Goal: Use online tool/utility: Utilize a website feature to perform a specific function

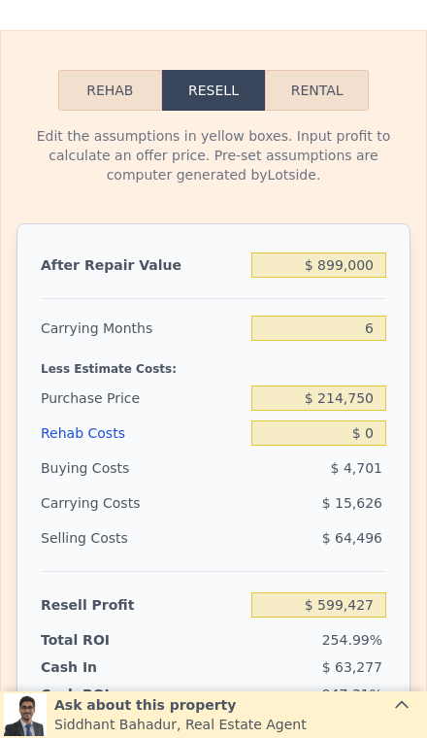
scroll to position [2689, 0]
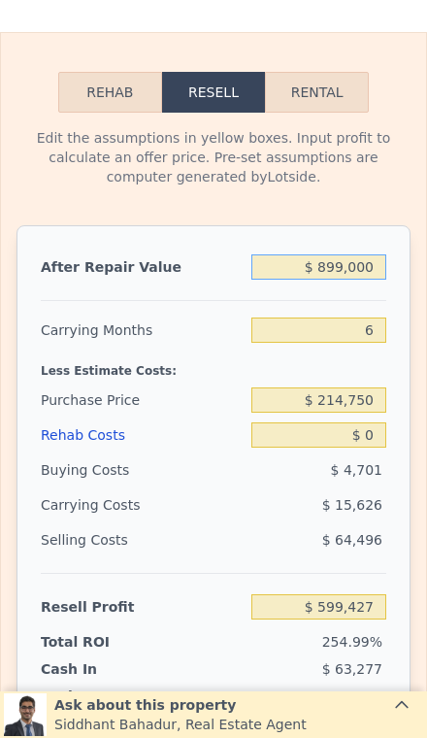
click at [372, 257] on input "$ 899,000" at bounding box center [319, 266] width 135 height 25
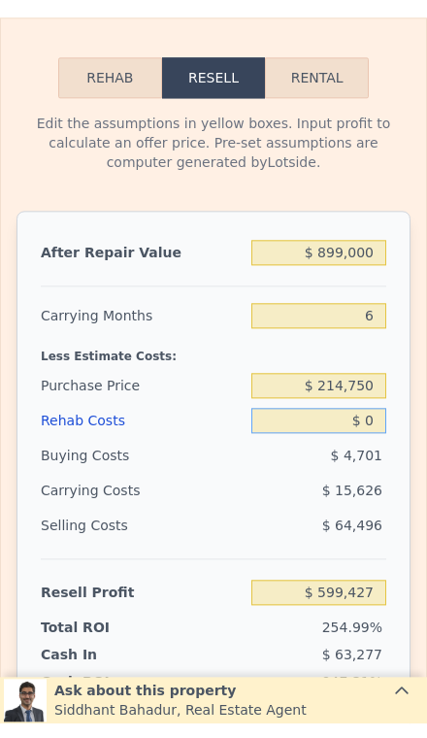
click at [377, 422] on input "$ 0" at bounding box center [319, 434] width 135 height 25
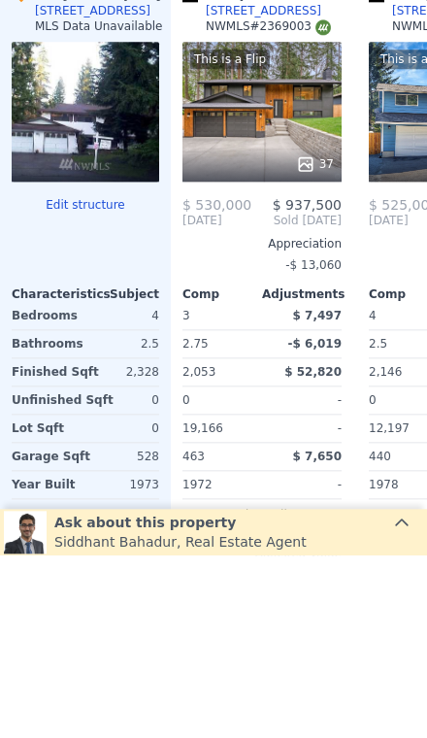
scroll to position [1891, 0]
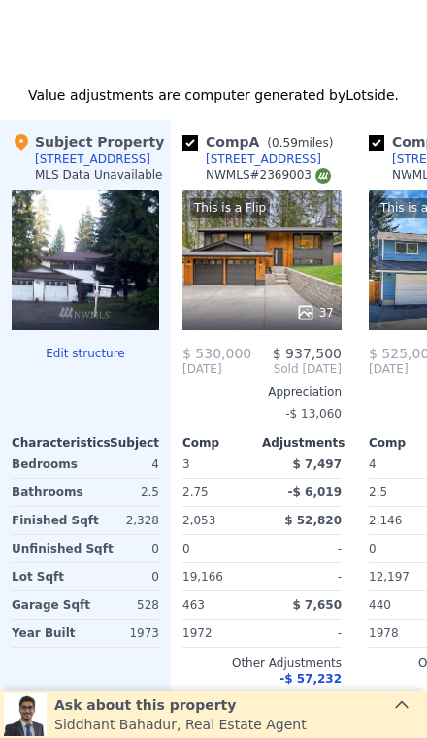
type input "$ 0"
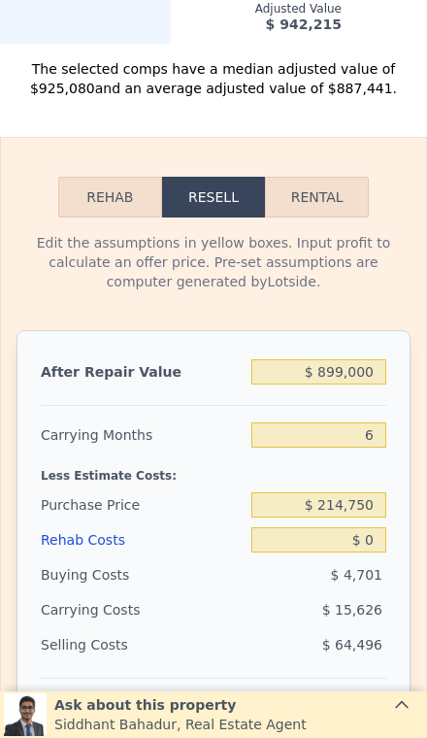
scroll to position [2605, 0]
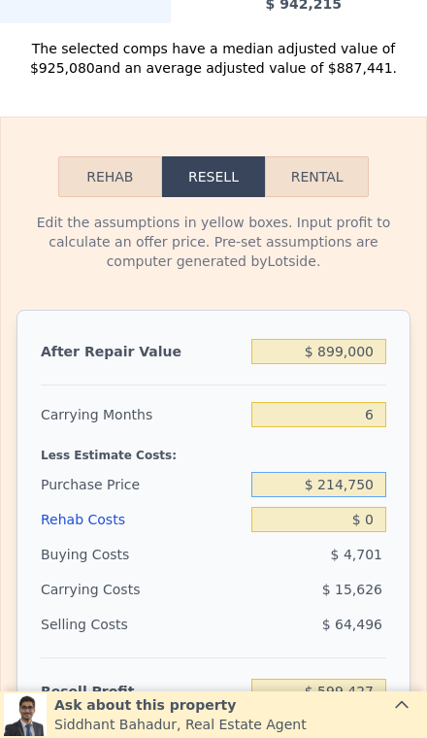
click at [374, 493] on input "$ 214,750" at bounding box center [319, 484] width 135 height 25
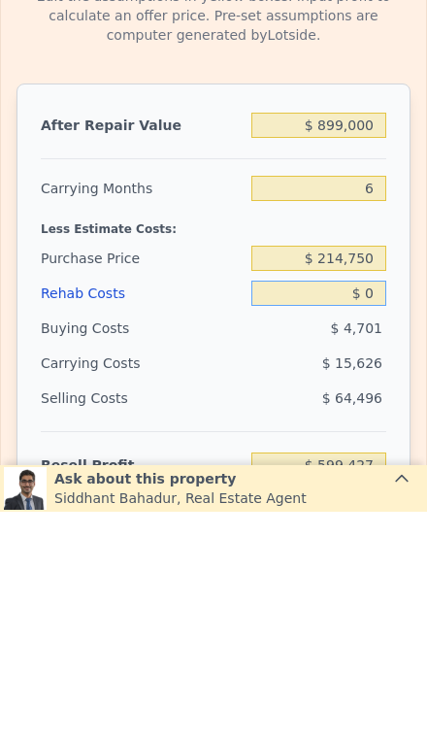
click at [377, 507] on input "$ 0" at bounding box center [319, 519] width 135 height 25
type input "$ 7"
type input "$ 599,420"
type input "$ 75"
type input "$ 599,345"
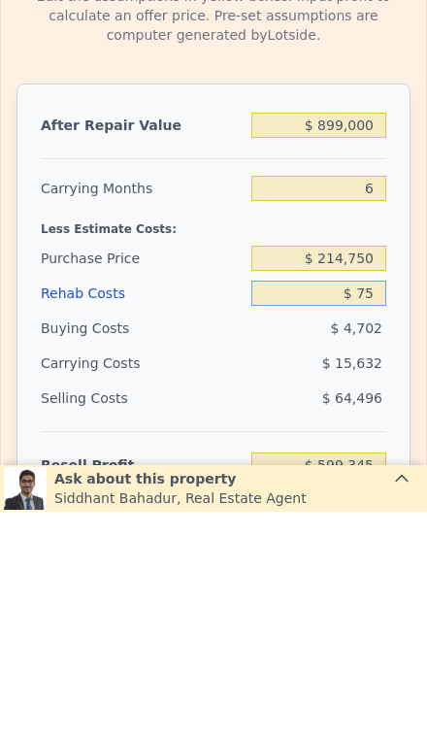
type input "$ 750"
type input "$ 598,629"
type input "$ 7,500"
type input "$ 591,447"
type input "$ 75,000"
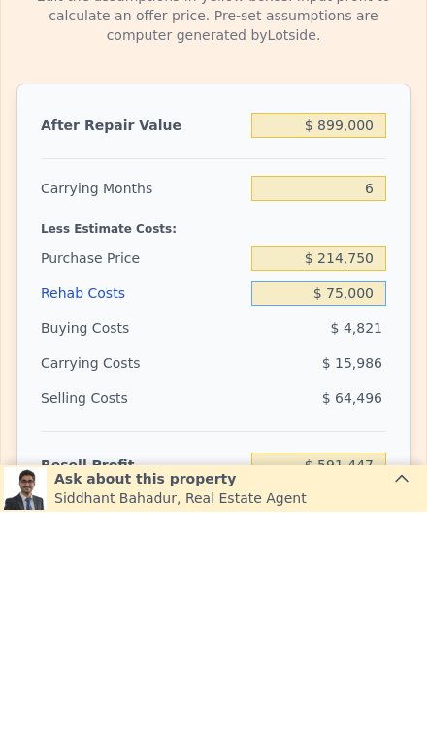
type input "$ 519,627"
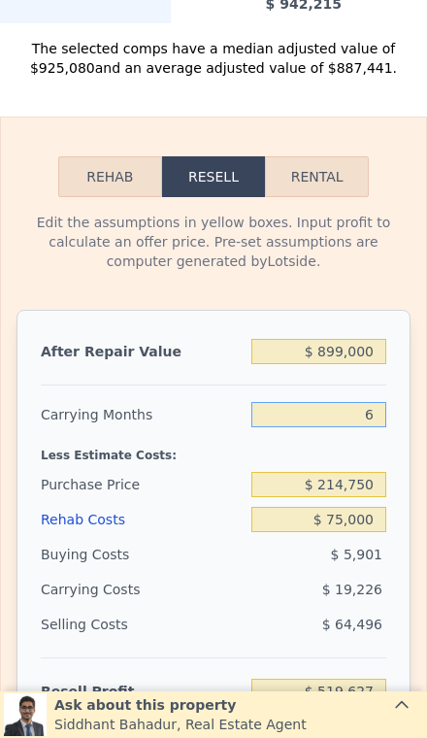
click at [372, 422] on input "6" at bounding box center [319, 414] width 135 height 25
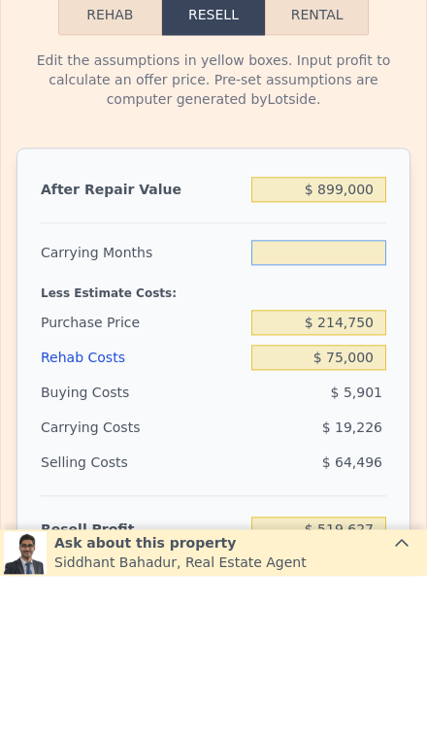
type input "3"
type input "$ 529,240"
type input "3"
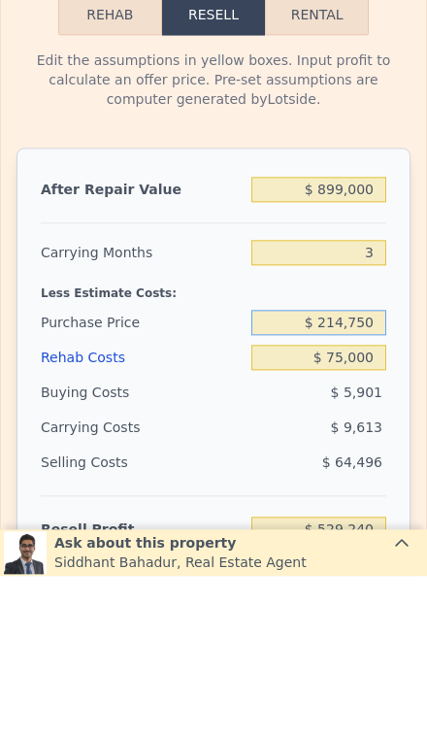
click at [366, 467] on div "$ 214,750" at bounding box center [319, 484] width 135 height 35
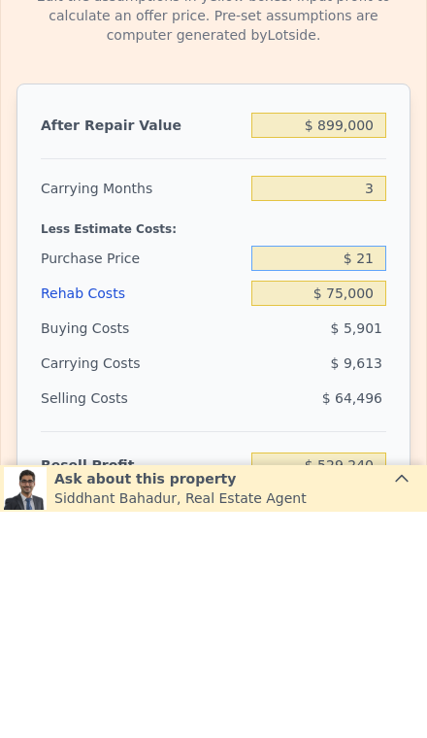
type input "$ 2"
type input "$ 214,750"
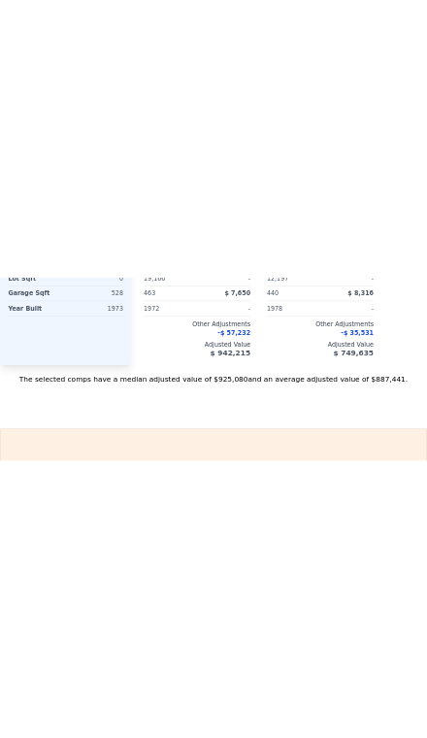
scroll to position [0, 8]
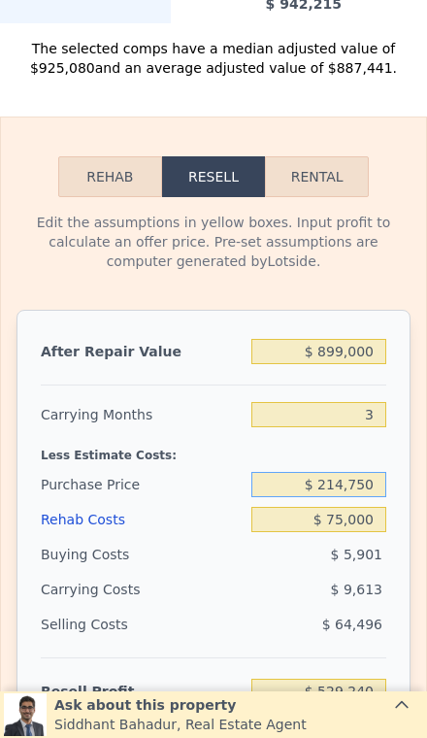
type input "6"
type input "$ 0"
type input "$ 599,427"
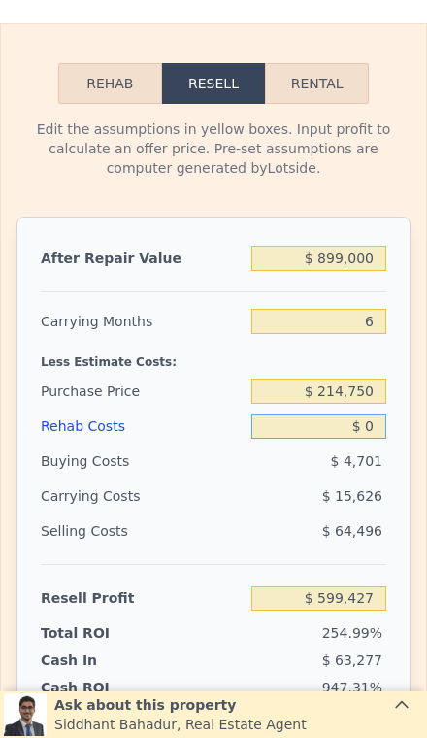
click at [382, 436] on input "$ 0" at bounding box center [319, 426] width 135 height 25
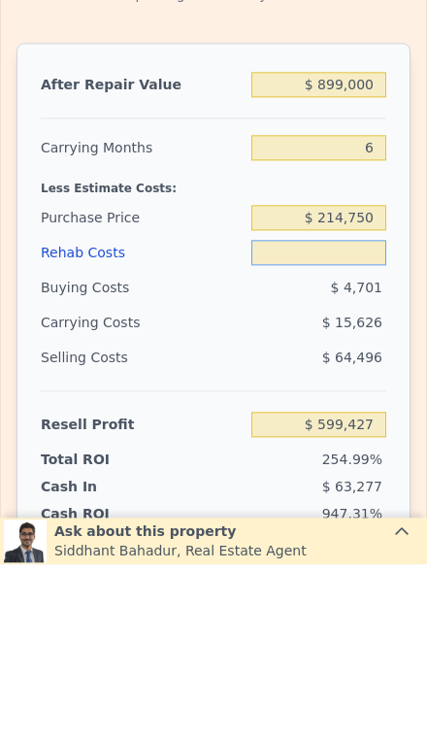
type input "$ 7"
type input "$ 599,420"
type input "$ 75"
type input "$ 599,345"
type input "$ 758"
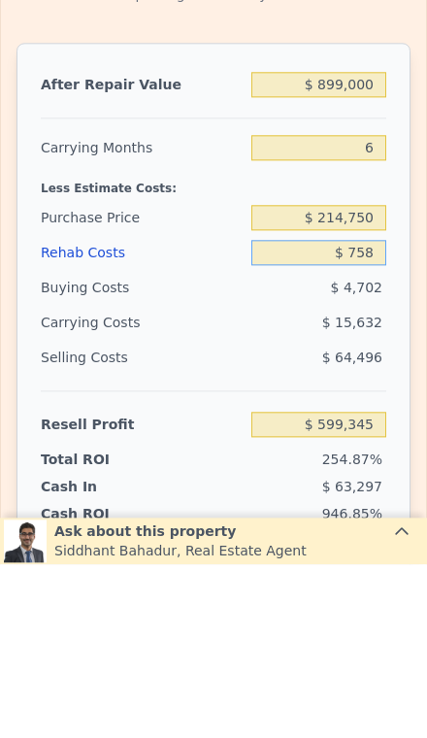
type input "$ 598,621"
type input "$ 7,580"
type input "$ 591,360"
type input "$ 75,800"
type input "$ 518,778"
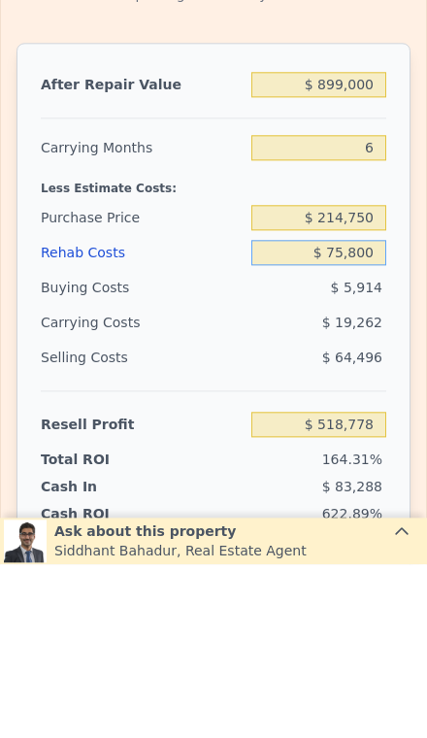
type input "$ 7,580"
type input "$ 591,360"
type input "$ 758"
type input "$ 598,621"
type input "$ 75"
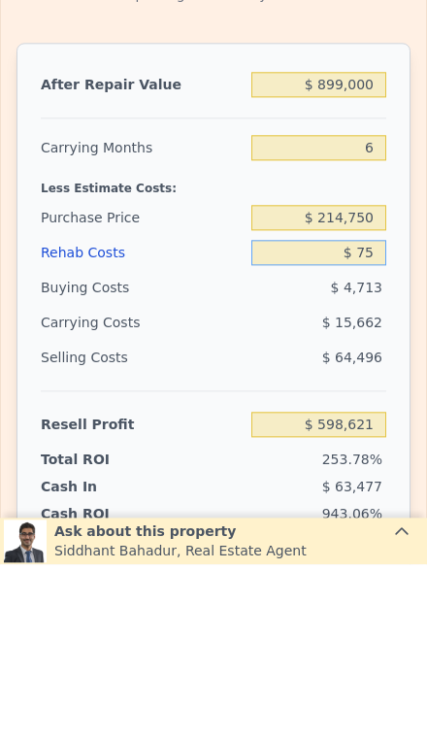
type input "$ 599,345"
type input "$ 750"
type input "$ 598,629"
type input "$ 7,500"
type input "$ 591,447"
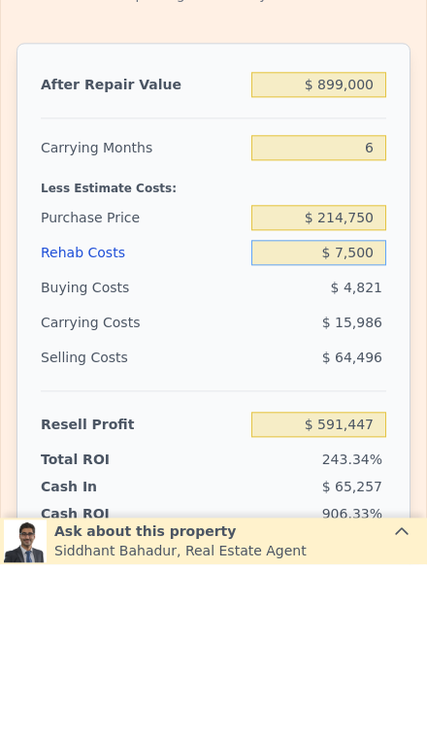
type input "$ 75,000"
type input "$ 519,627"
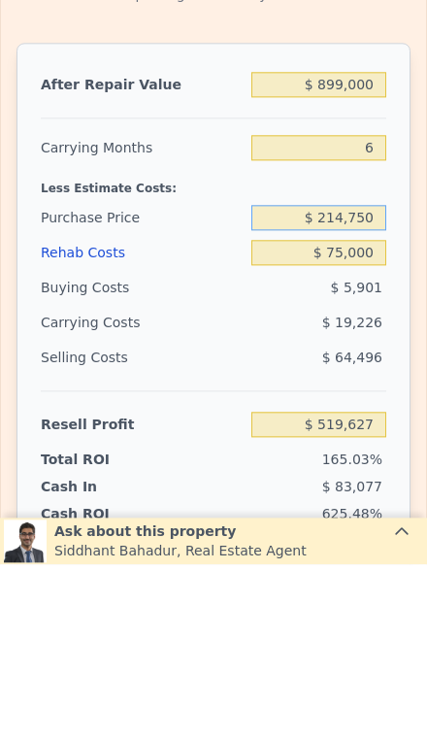
click at [384, 379] on input "$ 214,750" at bounding box center [319, 391] width 135 height 25
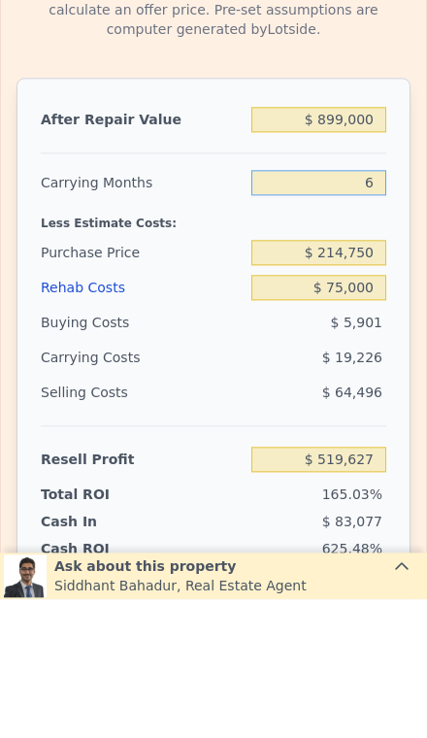
click at [377, 309] on input "6" at bounding box center [319, 321] width 135 height 25
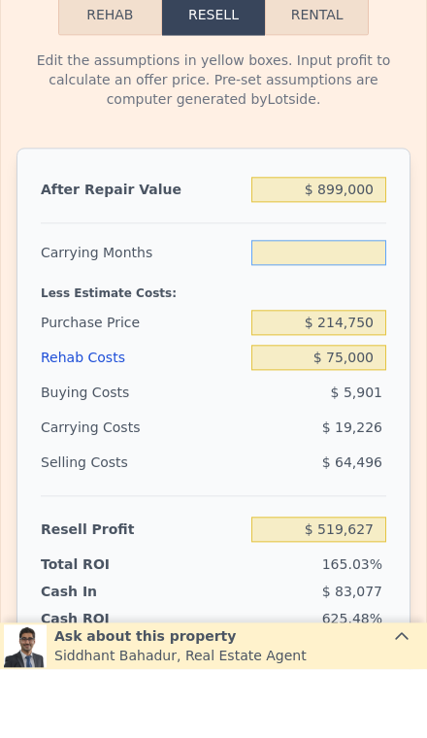
type input "3"
type input "$ 529,240"
type input "3"
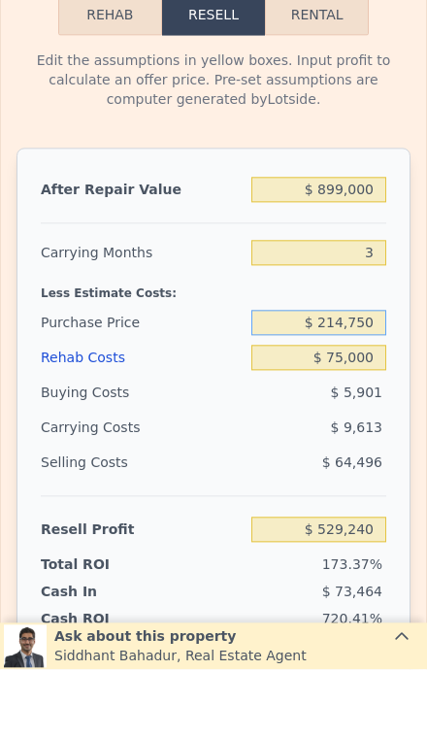
click at [356, 374] on div "$ 214,750" at bounding box center [319, 391] width 135 height 35
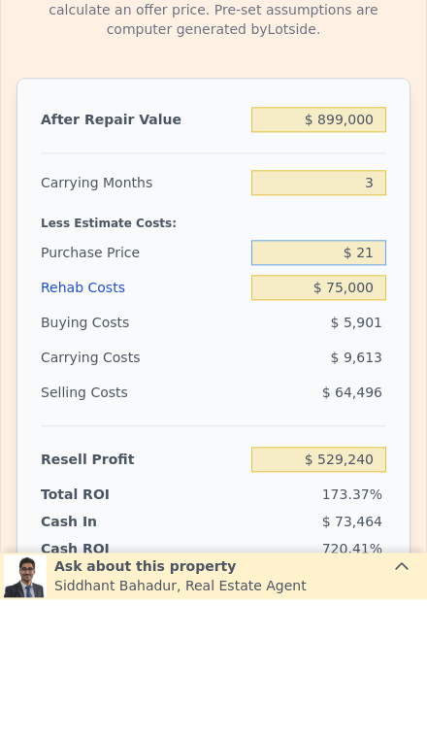
type input "$ 2"
type input "$ 640,000"
click at [207, 514] on div "Selling Costs" at bounding box center [142, 531] width 203 height 35
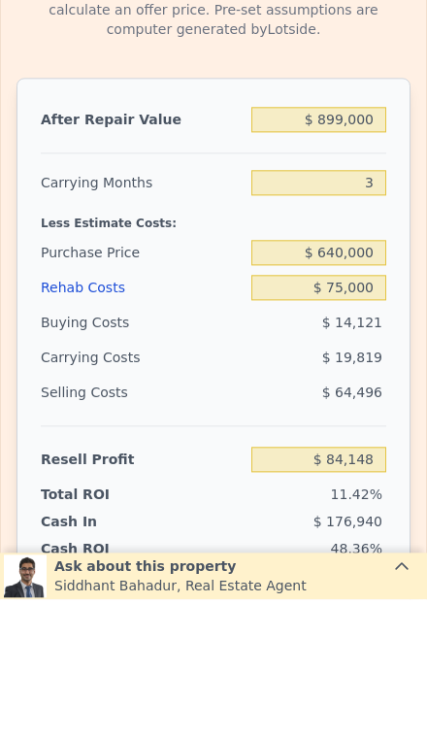
type input "$ 85,564"
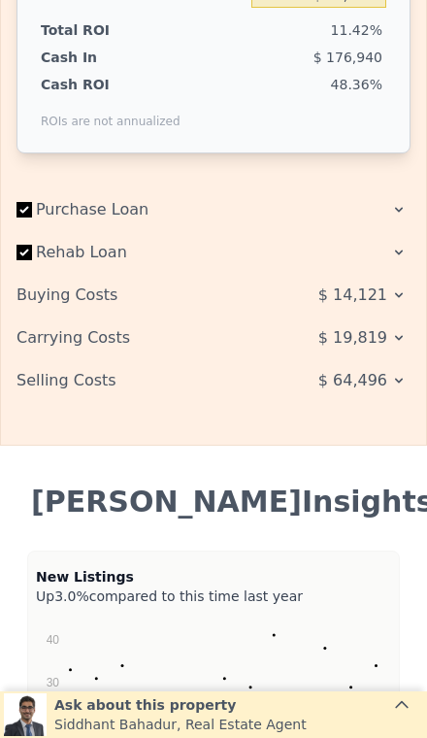
scroll to position [3299, 0]
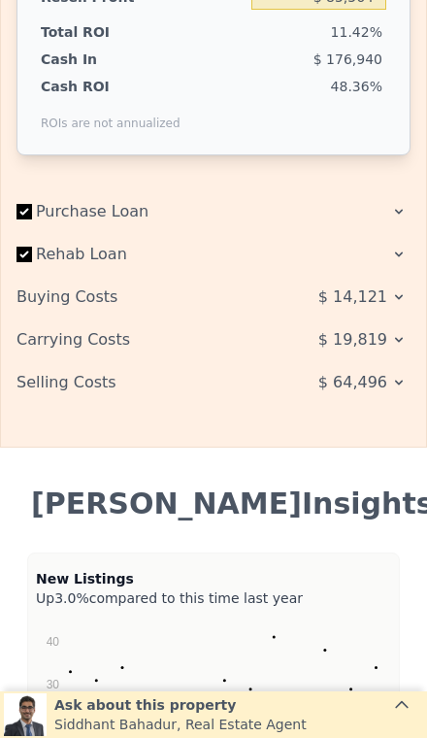
click at [395, 291] on icon at bounding box center [399, 297] width 16 height 16
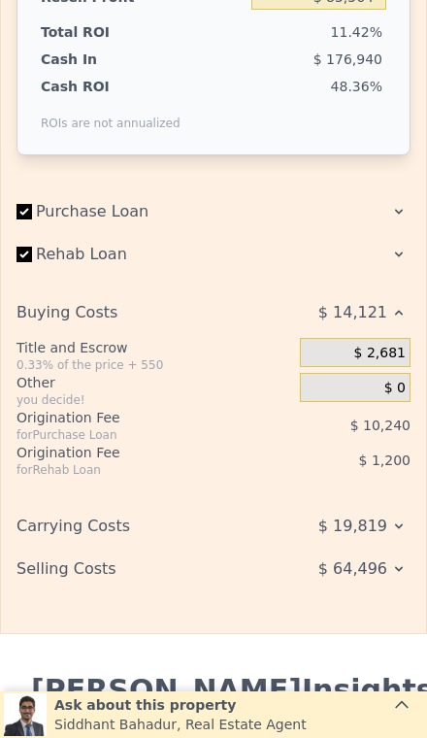
click at [393, 566] on icon at bounding box center [399, 569] width 16 height 16
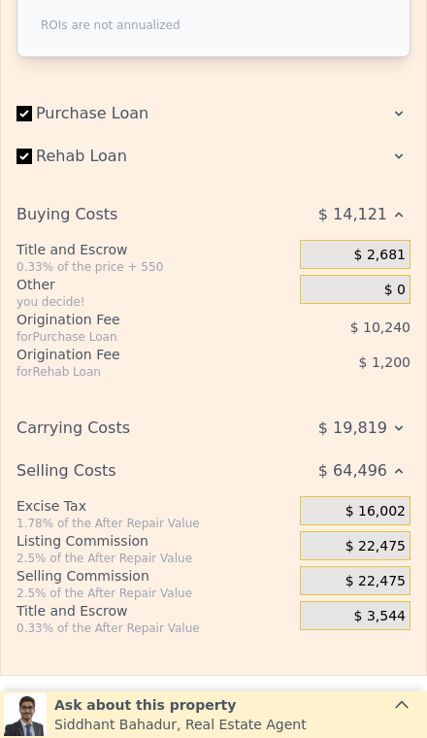
scroll to position [3398, 0]
click at [391, 548] on span "$ 22,475" at bounding box center [376, 545] width 60 height 17
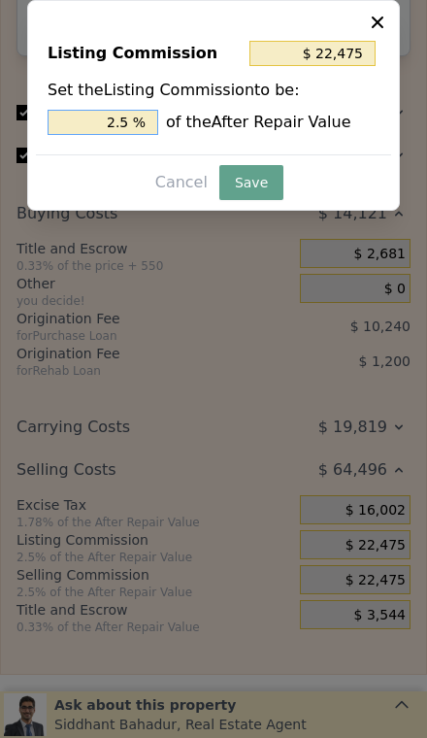
click at [118, 114] on input "2.5 %" at bounding box center [103, 122] width 111 height 25
type input "2.35 %"
type input "$ 21,127"
type input "2.5 %"
type input "$ 224,750"
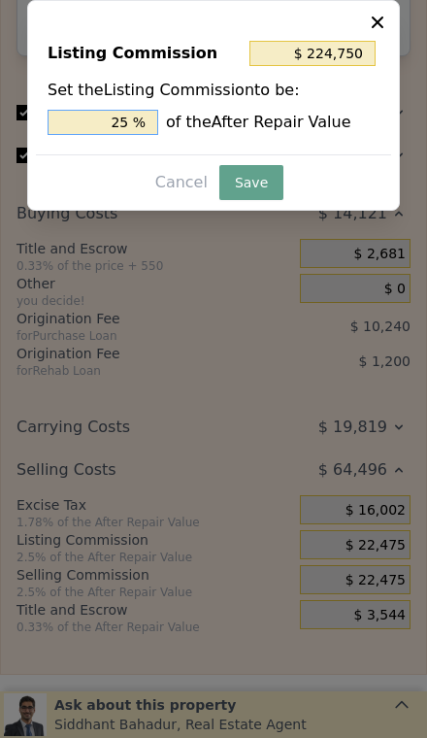
type input "5 %"
type input "$ 44,950"
type input "2 %"
type input "$ 17,980"
click at [246, 171] on button "Save" at bounding box center [251, 182] width 64 height 35
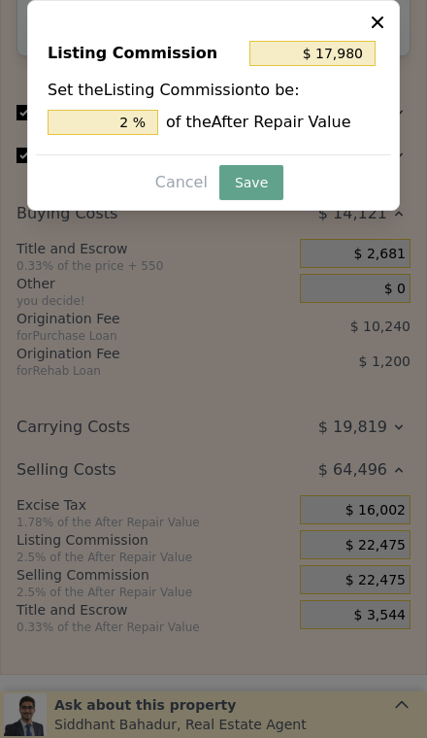
type input "$ 90,059"
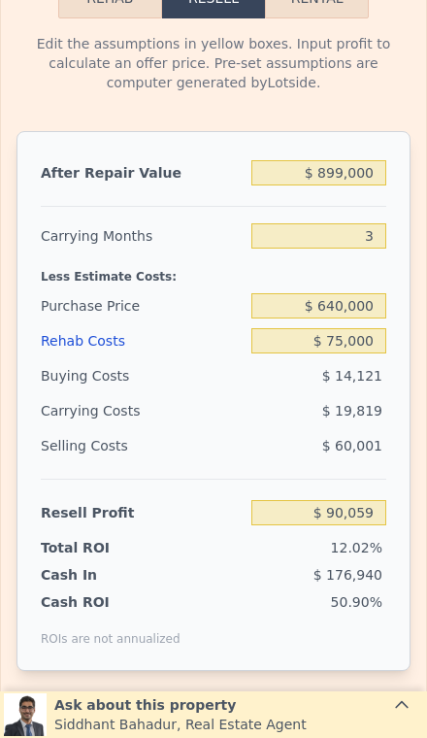
scroll to position [2785, 0]
